Goal: Information Seeking & Learning: Learn about a topic

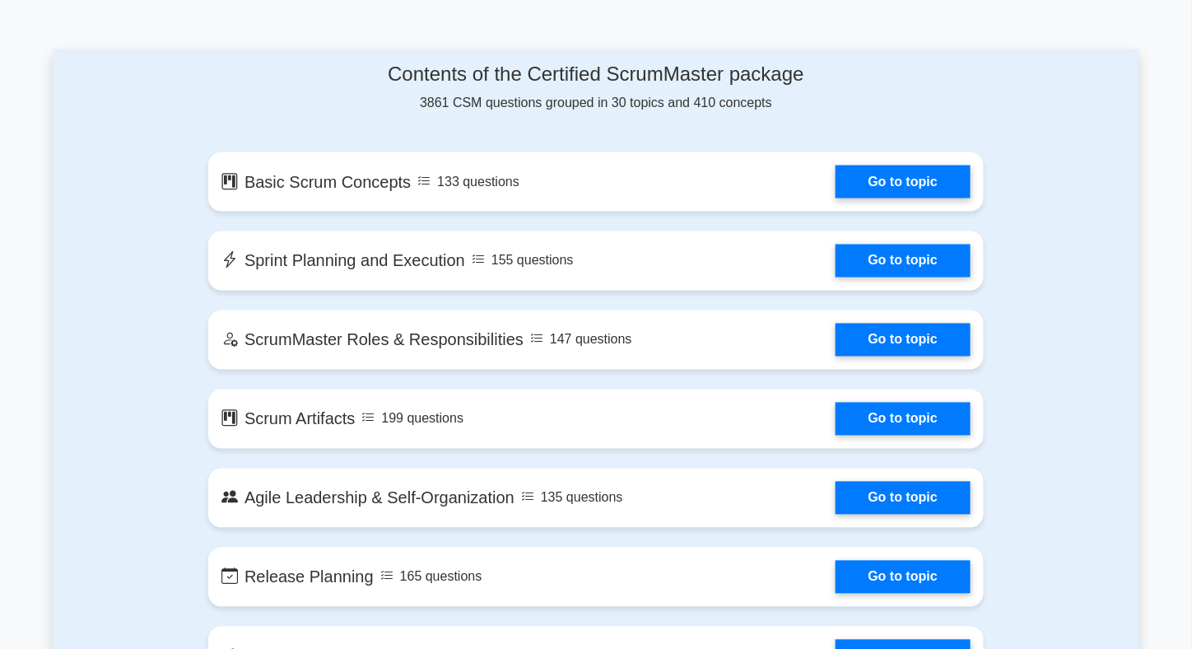
scroll to position [845, 0]
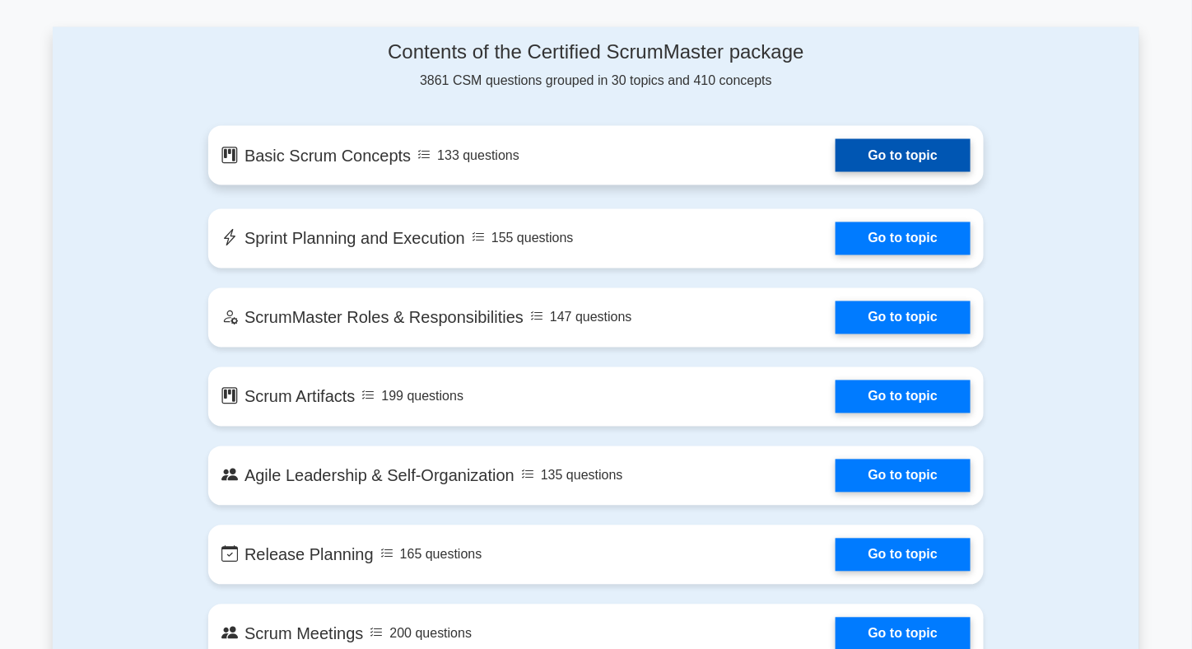
click at [835, 147] on link "Go to topic" at bounding box center [902, 155] width 135 height 33
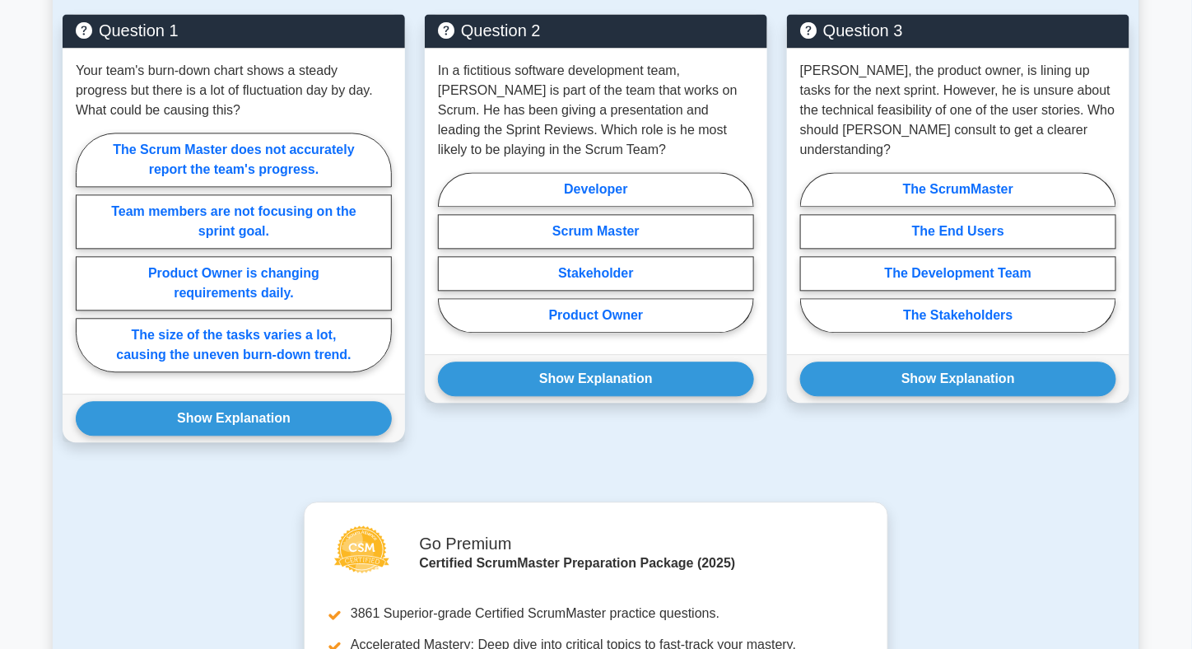
scroll to position [1053, 0]
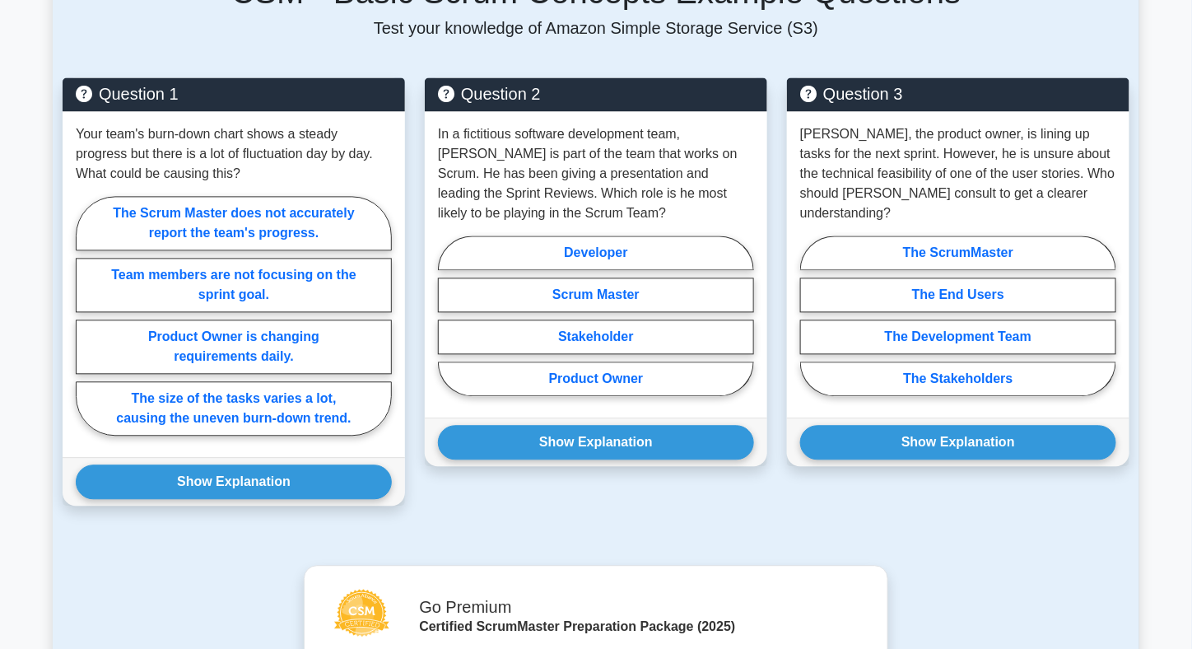
drag, startPoint x: 1182, startPoint y: 426, endPoint x: 1182, endPoint y: 398, distance: 28.0
click at [1182, 398] on main "Back to Certified ScrumMaster (CSM) Test Flashcards Basic Scrum Concepts Intro …" at bounding box center [596, 96] width 1192 height 2195
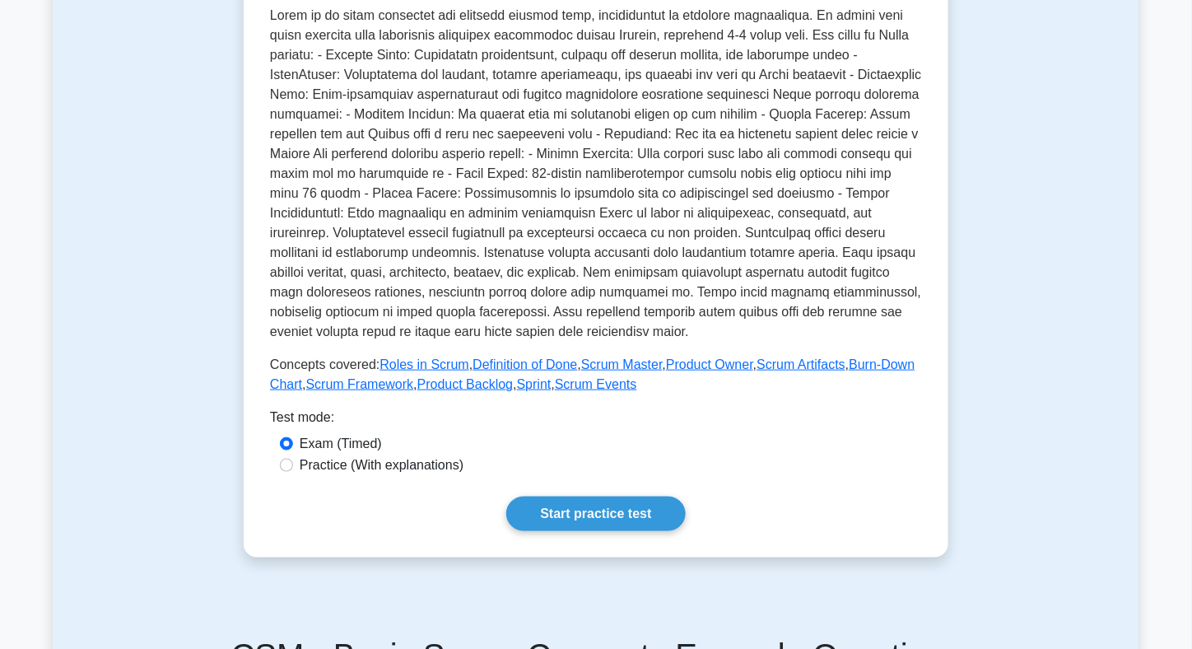
scroll to position [384, 0]
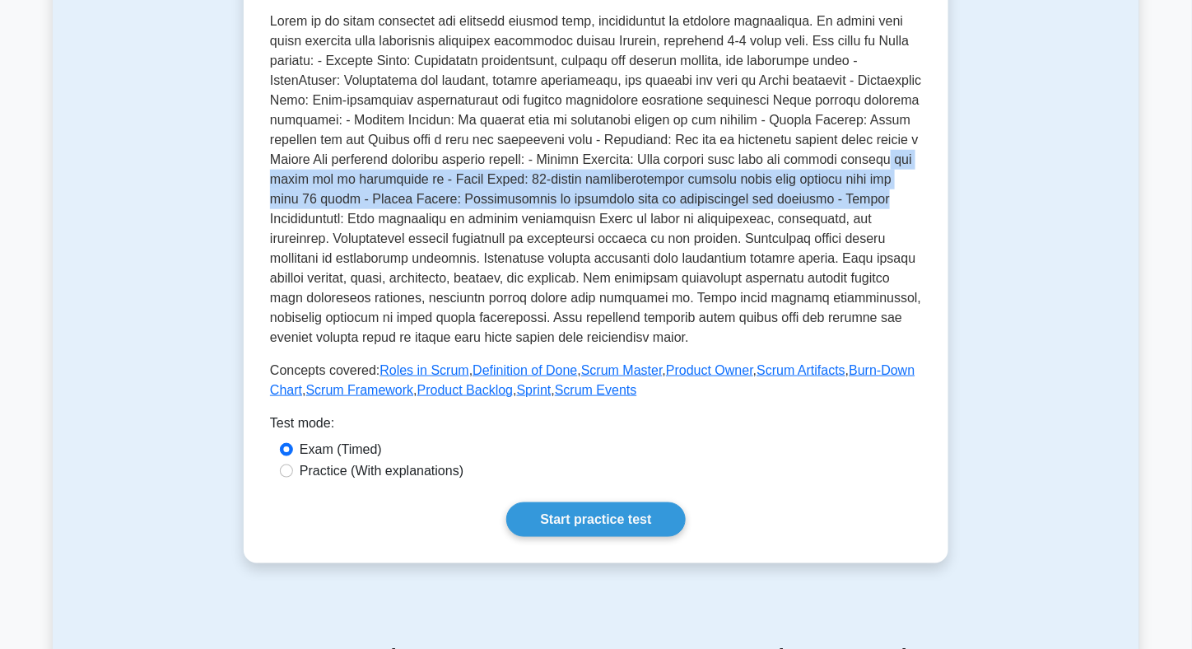
drag, startPoint x: 1149, startPoint y: 202, endPoint x: 1075, endPoint y: 81, distance: 142.6
